Goal: Information Seeking & Learning: Learn about a topic

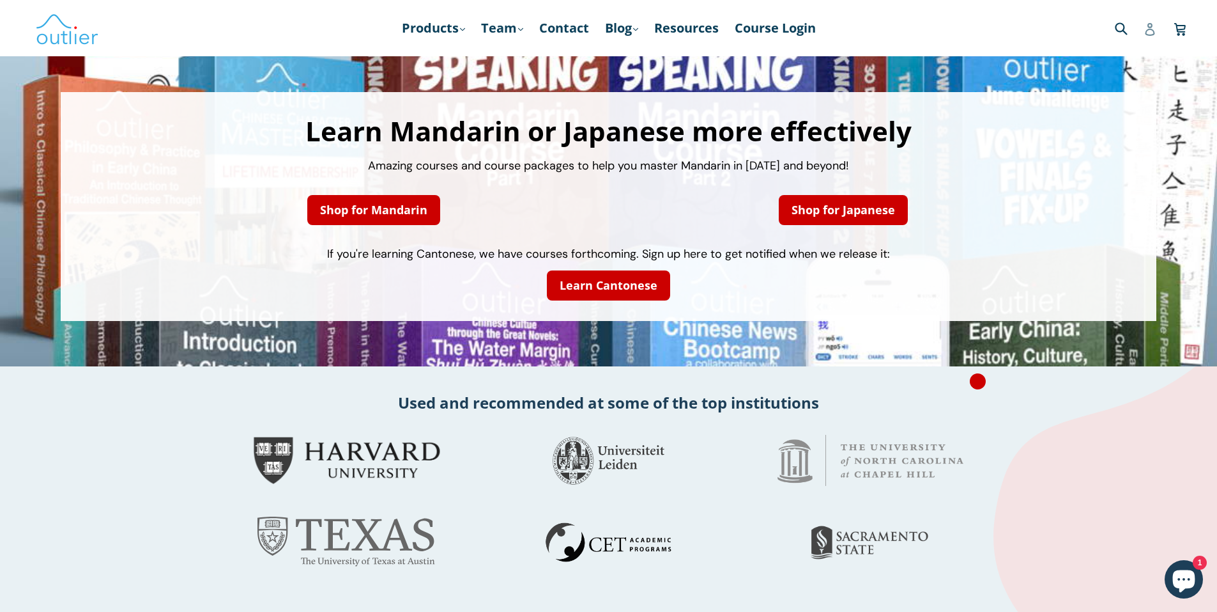
click at [1148, 26] on icon at bounding box center [1150, 29] width 10 height 13
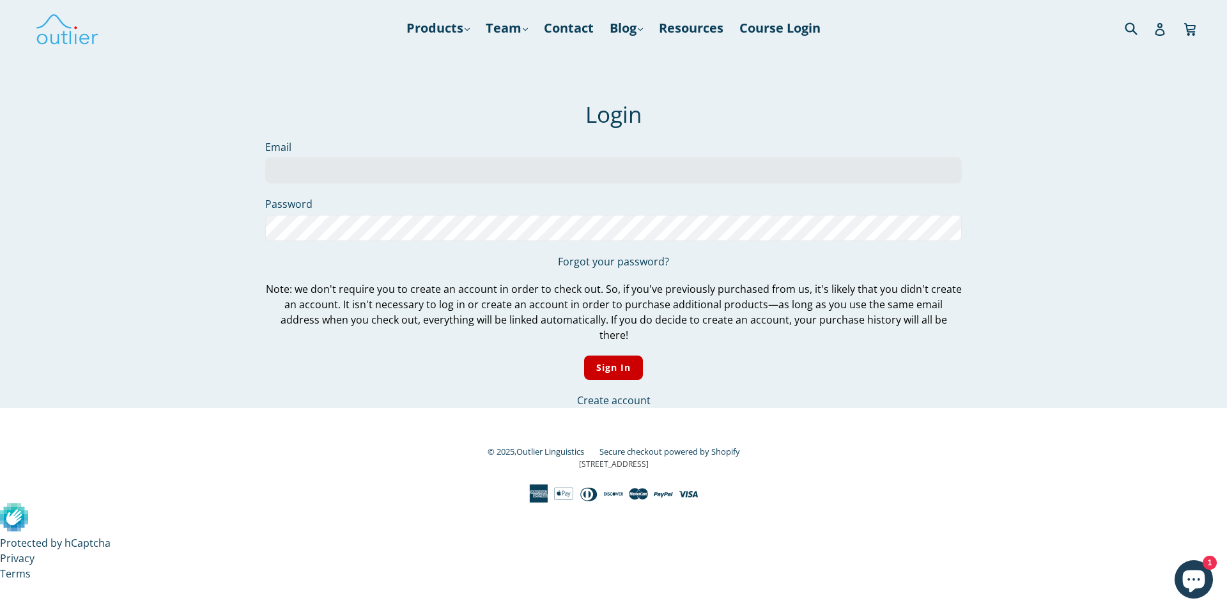
click at [413, 166] on input "Email" at bounding box center [613, 171] width 697 height 26
type input "[EMAIL_ADDRESS][DOMAIN_NAME]"
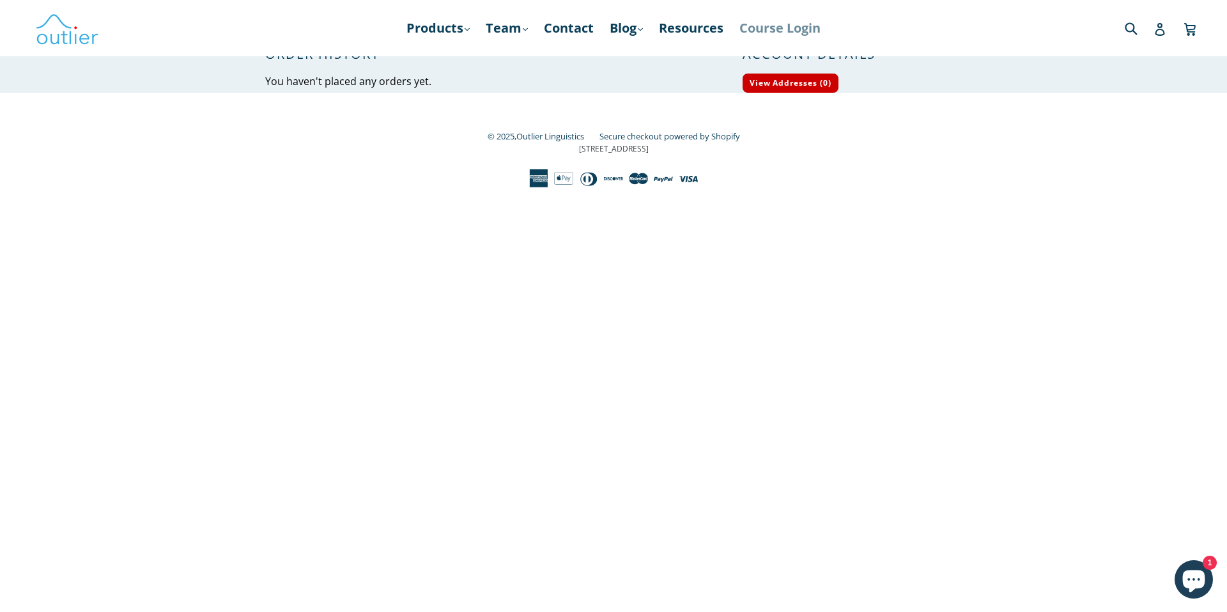
click at [802, 28] on link "Course Login" at bounding box center [780, 28] width 94 height 23
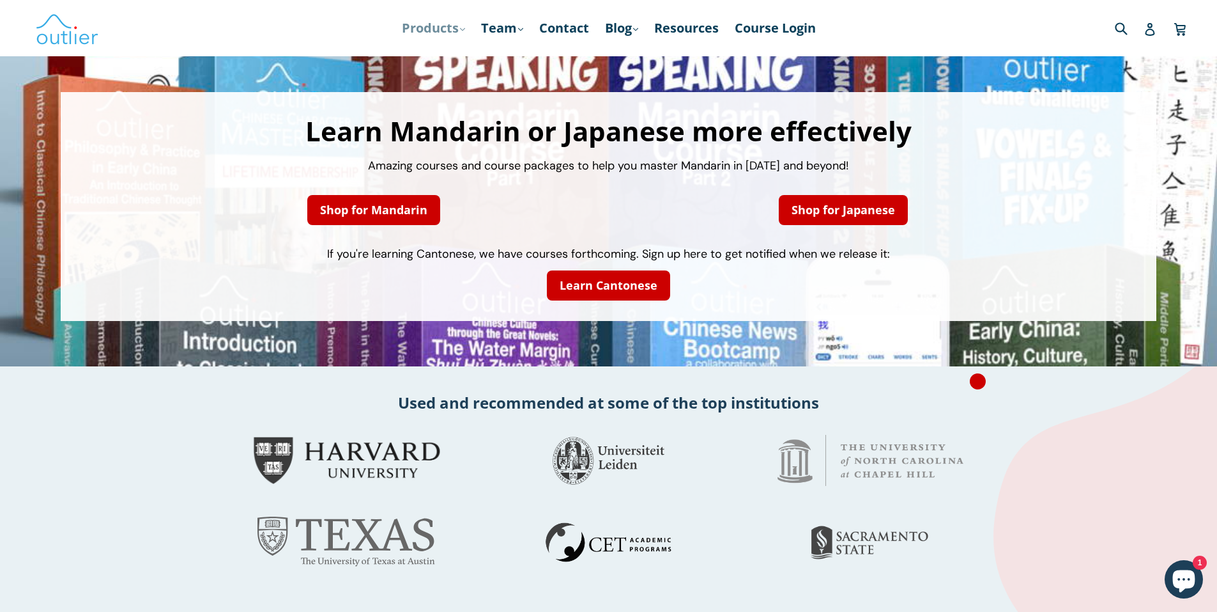
click at [446, 25] on link "Products .cls-1{fill:#231f20} expand" at bounding box center [434, 28] width 76 height 23
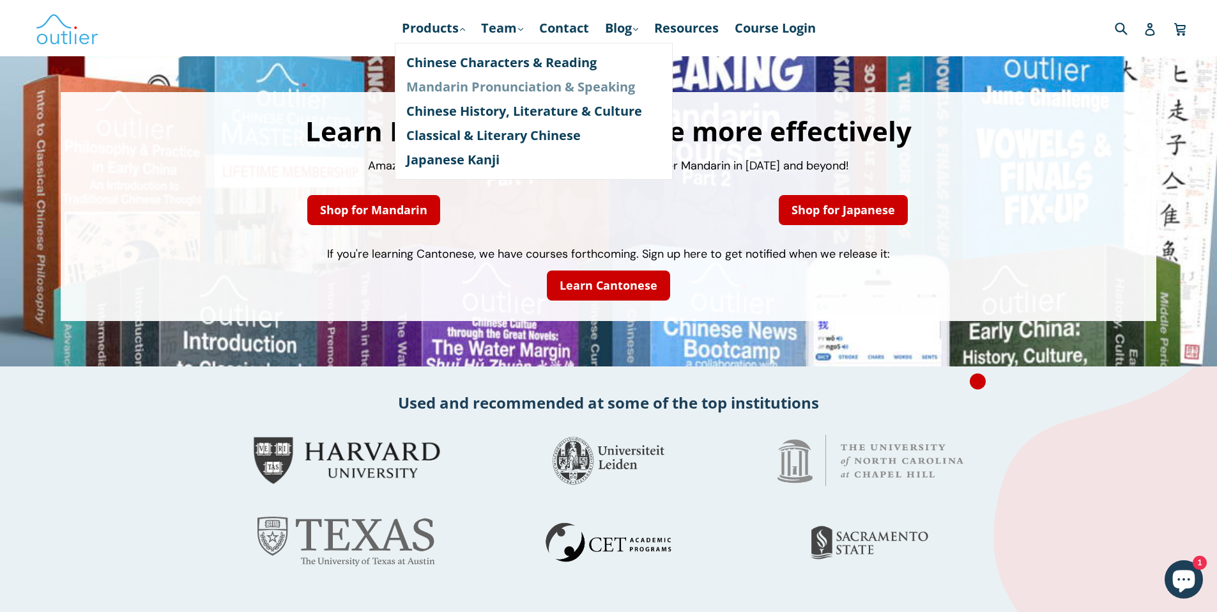
click at [451, 83] on link "Mandarin Pronunciation & Speaking" at bounding box center [533, 87] width 255 height 24
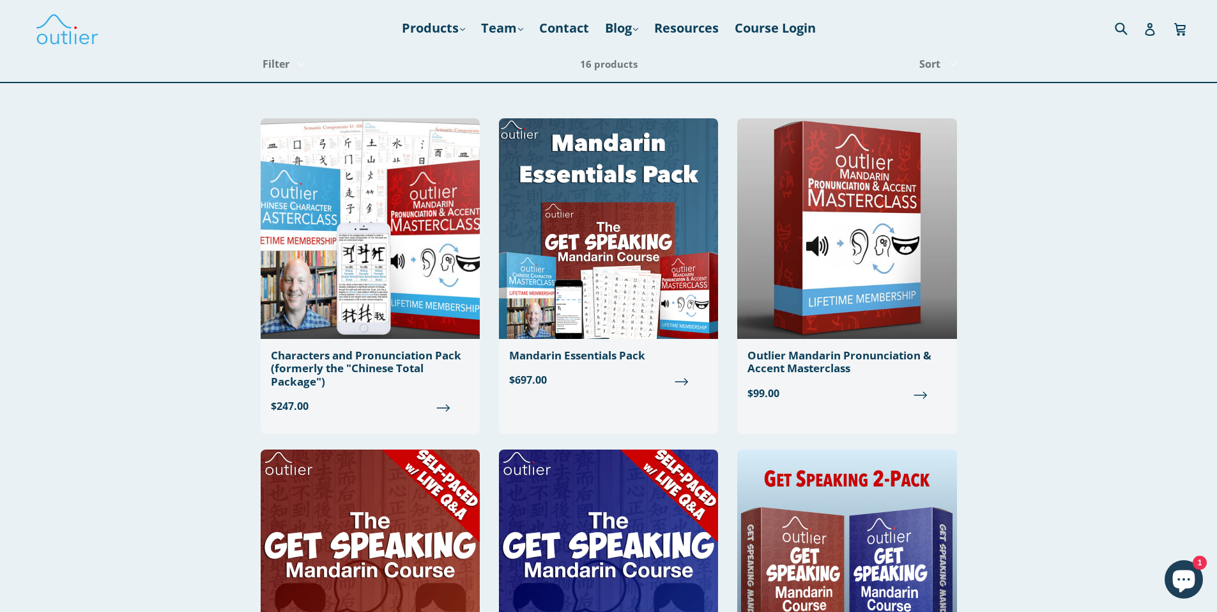
click at [933, 63] on select "Sort Best Selling Alphabetically, A-Z Alphabetically, Z-A Price, low to high Pr…" at bounding box center [936, 64] width 56 height 35
select select "price-ascending"
click at [908, 47] on select "Sort Best Selling Alphabetically, A-Z Alphabetically, Z-A Price, low to high Pr…" at bounding box center [936, 64] width 56 height 35
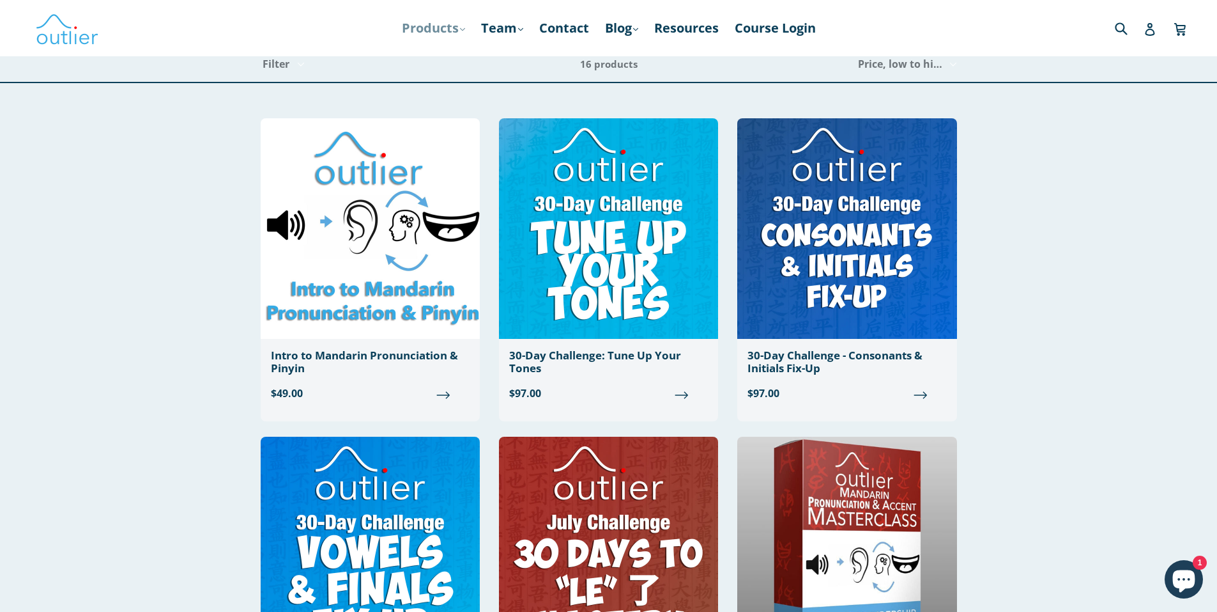
click at [453, 30] on link "Products .cls-1{fill:#231f20} expand" at bounding box center [434, 28] width 76 height 23
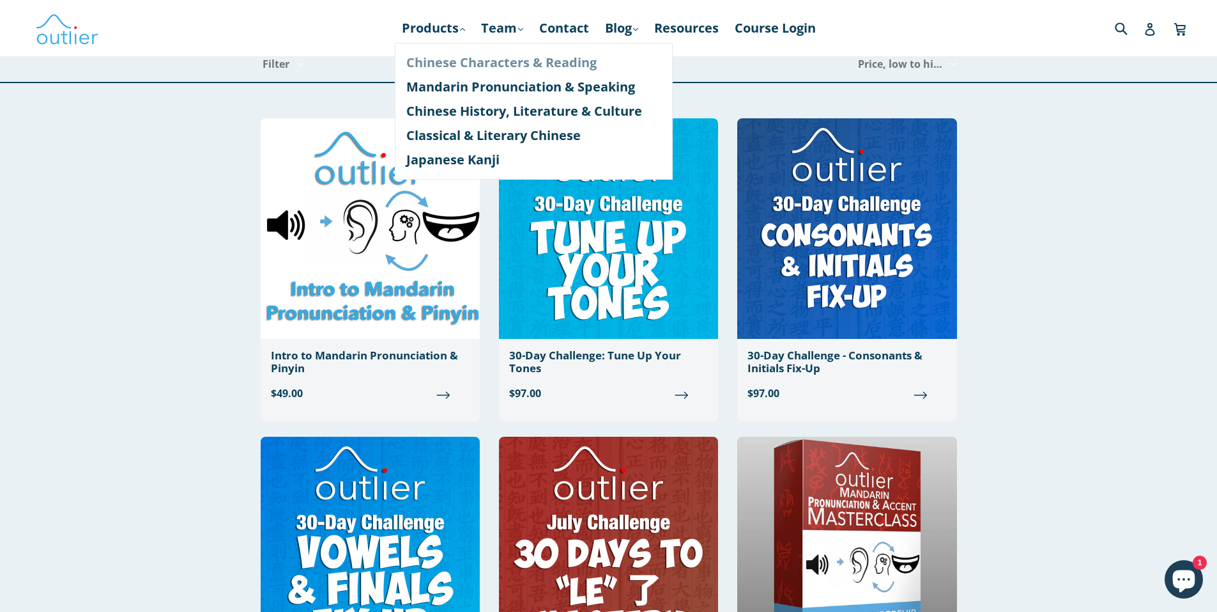
click at [458, 63] on link "Chinese Characters & Reading" at bounding box center [533, 62] width 255 height 24
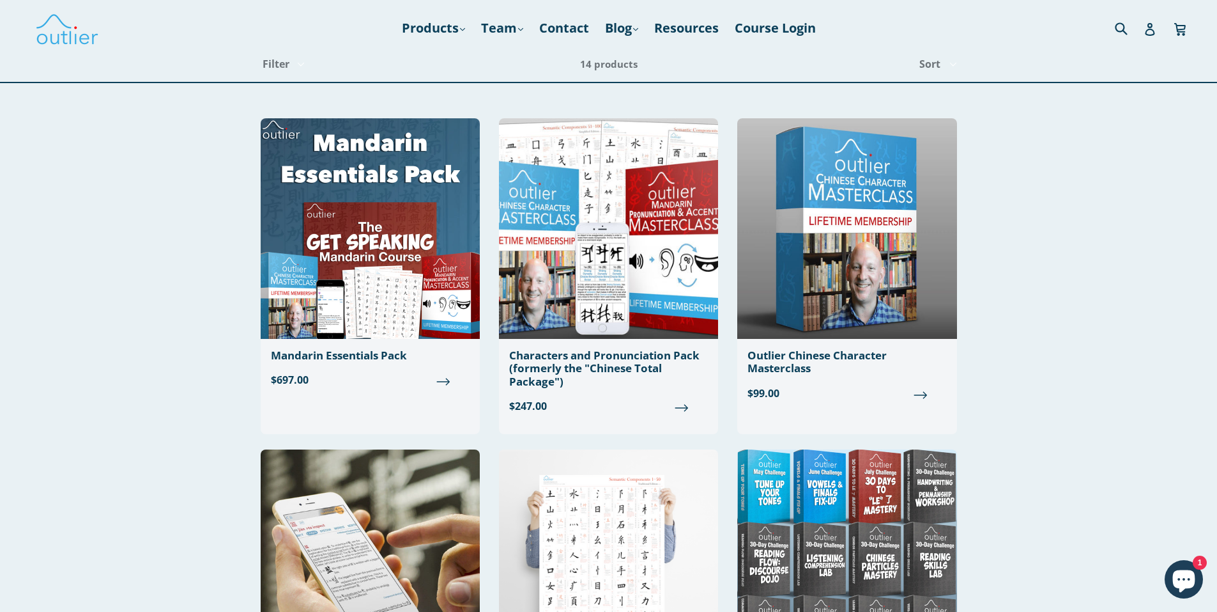
click at [928, 62] on select "Sort Best Selling Alphabetically, A-Z Alphabetically, Z-A Price, low to high Pr…" at bounding box center [936, 64] width 56 height 35
select select "price-ascending"
click at [908, 47] on select "Sort Best Selling Alphabetically, A-Z Alphabetically, Z-A Price, low to high Pr…" at bounding box center [936, 64] width 56 height 35
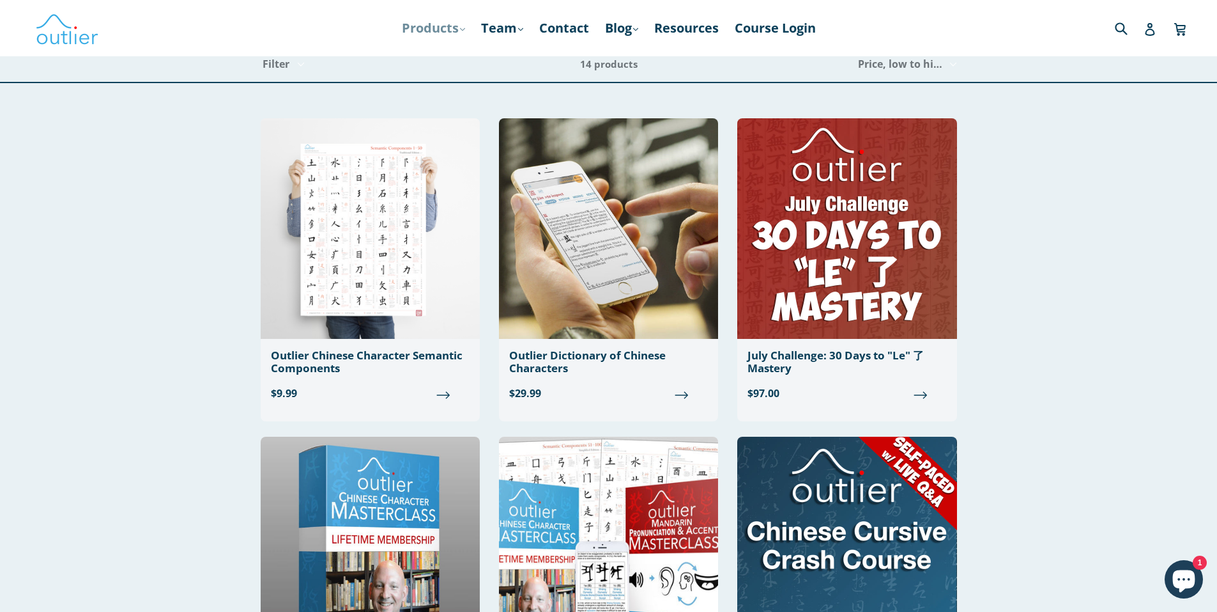
click at [447, 27] on link "Products .cls-1{fill:#231f20} expand" at bounding box center [434, 28] width 76 height 23
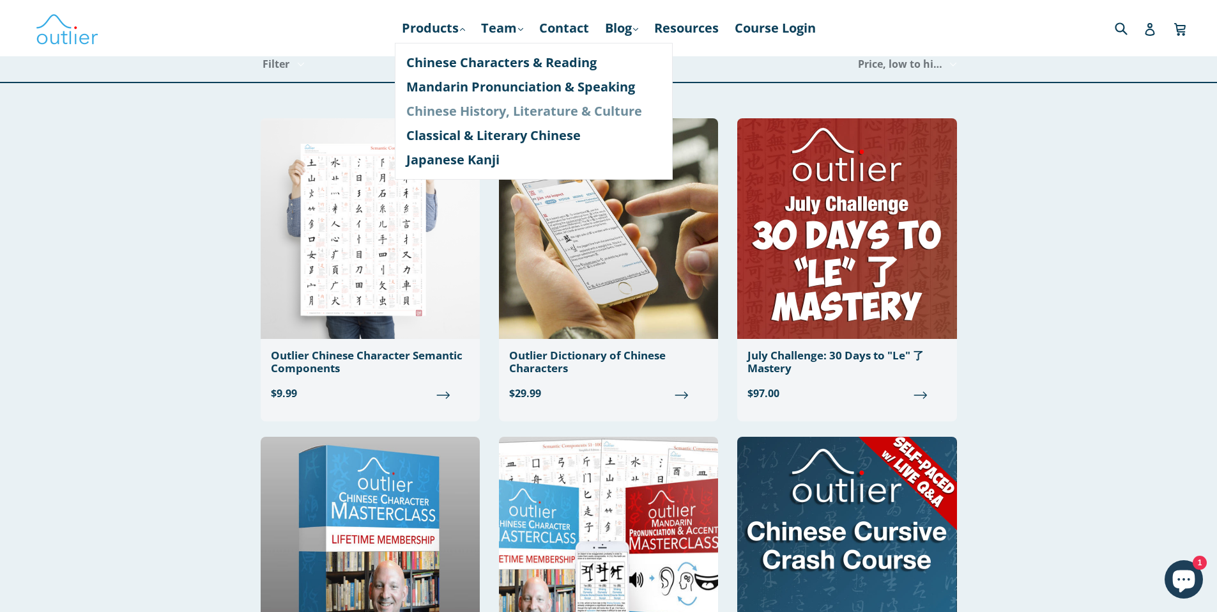
click at [454, 112] on link "Chinese History, Literature & Culture" at bounding box center [533, 111] width 255 height 24
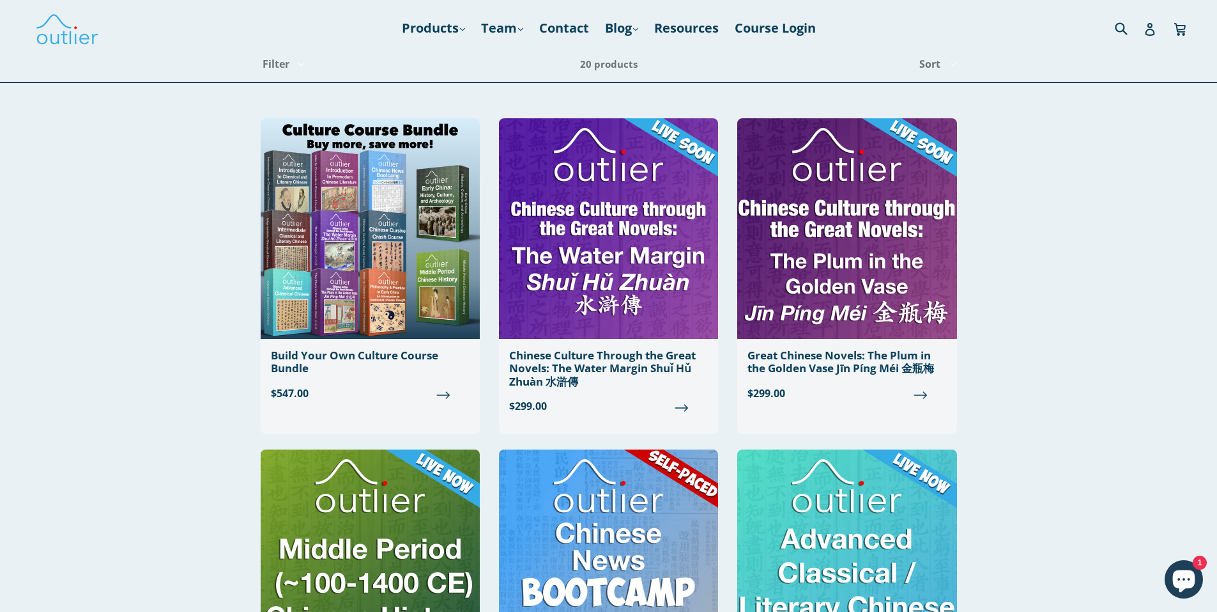
click at [927, 67] on select "Sort Best Selling Alphabetically, A-Z Alphabetically, Z-A Price, low to high Pr…" at bounding box center [936, 64] width 56 height 35
select select "price-ascending"
click at [908, 47] on select "Sort Best Selling Alphabetically, A-Z Alphabetically, Z-A Price, low to high Pr…" at bounding box center [936, 64] width 56 height 35
